Goal: Navigation & Orientation: Find specific page/section

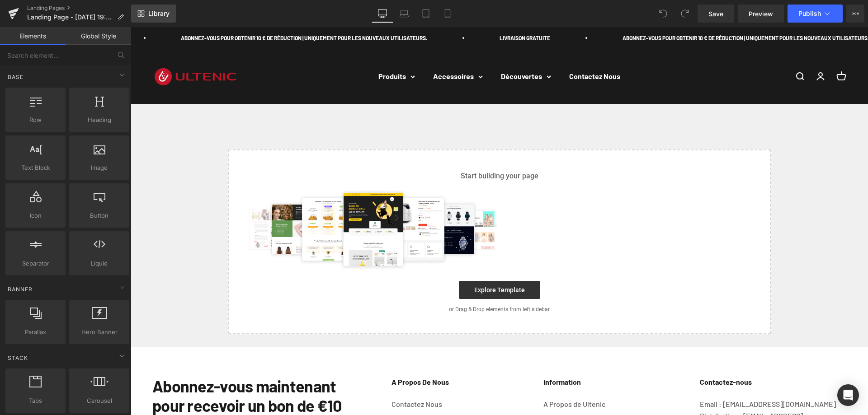
click at [160, 9] on span "Library" at bounding box center [158, 13] width 21 height 8
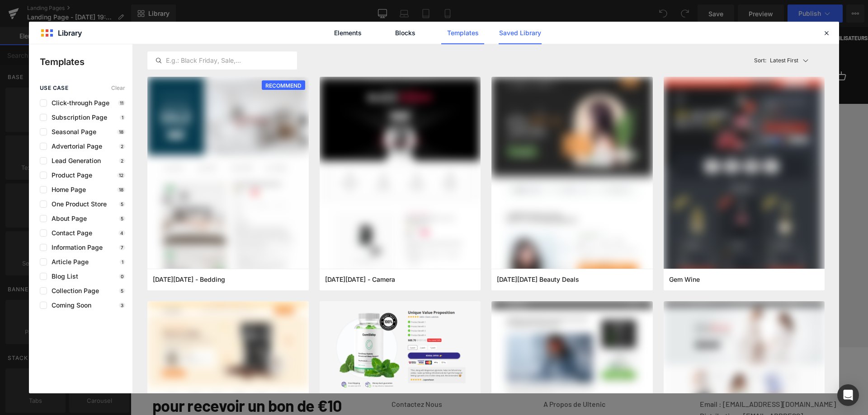
click at [526, 33] on link "Saved Library" at bounding box center [520, 33] width 43 height 23
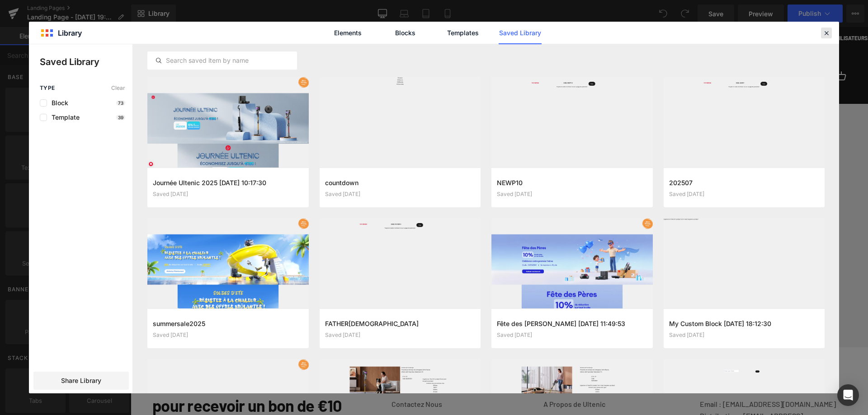
click at [826, 32] on icon at bounding box center [826, 33] width 8 height 8
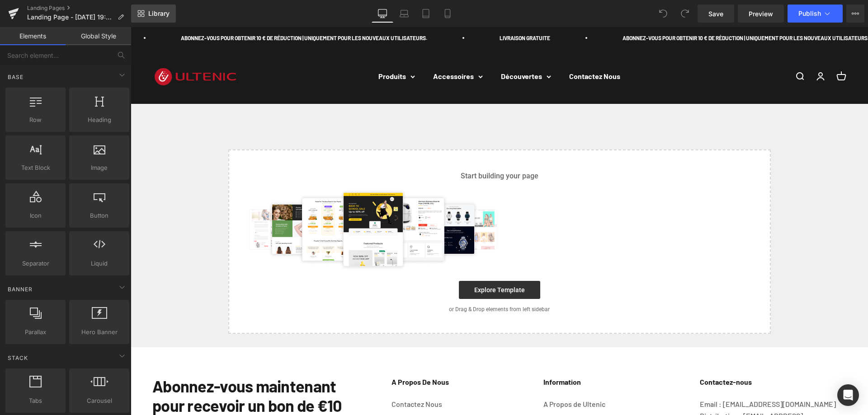
click at [158, 19] on link "Library" at bounding box center [153, 14] width 45 height 18
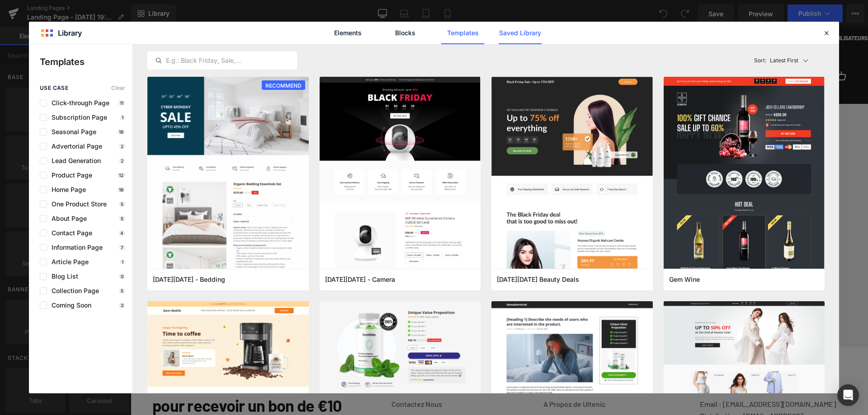
click at [526, 35] on link "Saved Library" at bounding box center [520, 33] width 43 height 23
